Goal: Navigation & Orientation: Find specific page/section

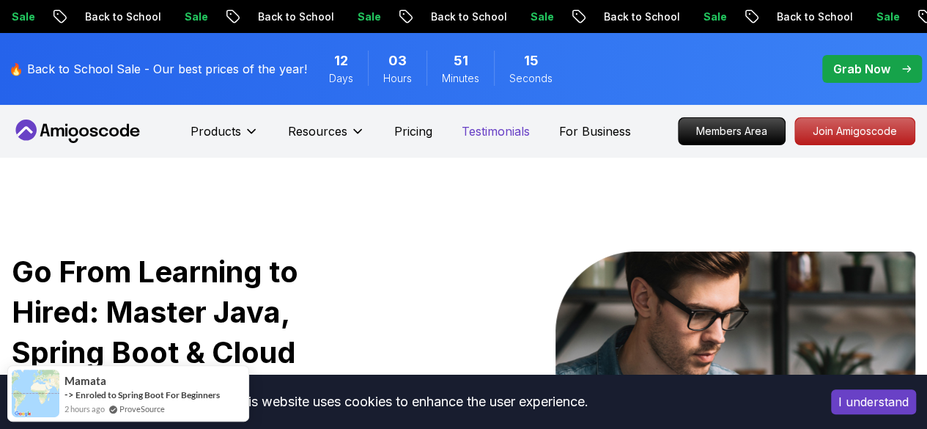
click at [484, 130] on p "Testimonials" at bounding box center [496, 131] width 68 height 18
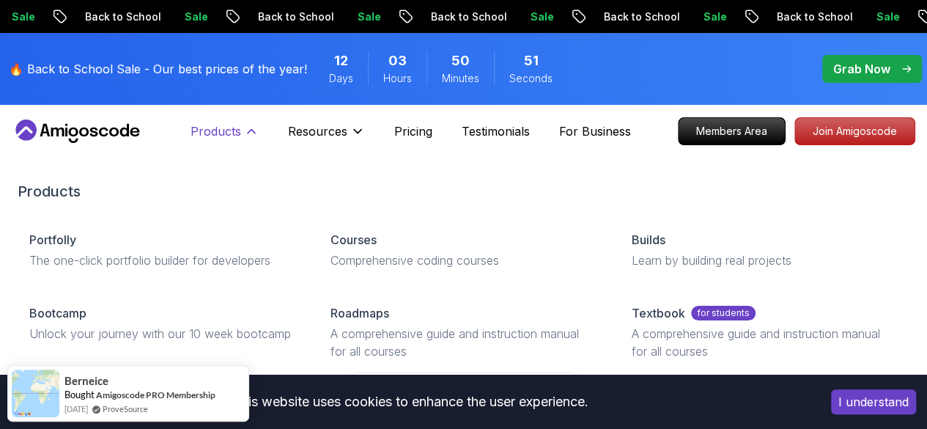
click at [240, 139] on p "Products" at bounding box center [216, 131] width 51 height 18
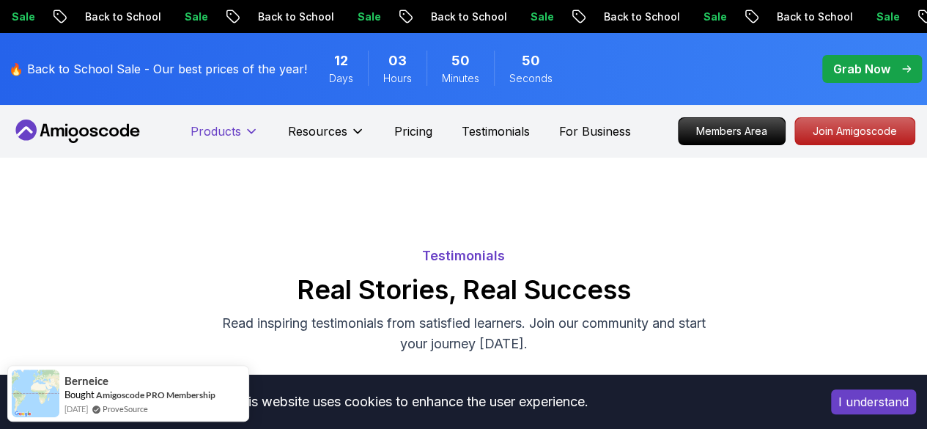
click at [240, 139] on p "Products" at bounding box center [216, 131] width 51 height 18
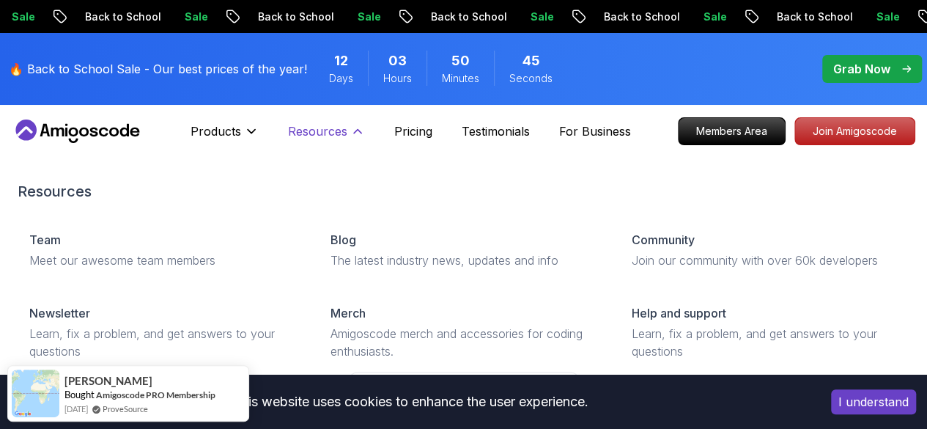
click at [331, 139] on p "Resources" at bounding box center [317, 131] width 59 height 18
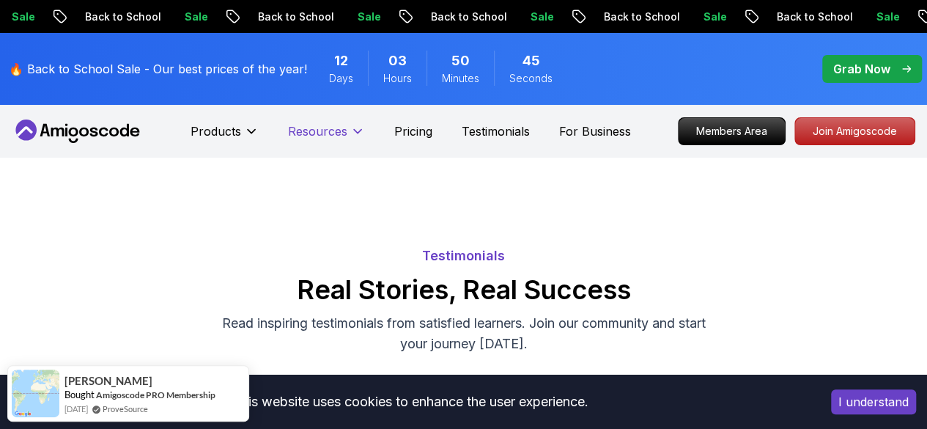
click at [331, 139] on p "Resources" at bounding box center [317, 131] width 59 height 18
click at [408, 134] on p "Pricing" at bounding box center [413, 131] width 38 height 18
